Goal: Find specific page/section: Find specific page/section

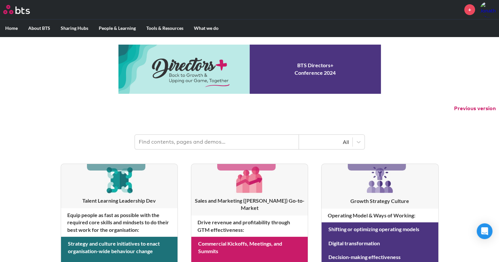
click at [219, 142] on input "text" at bounding box center [217, 142] width 164 height 14
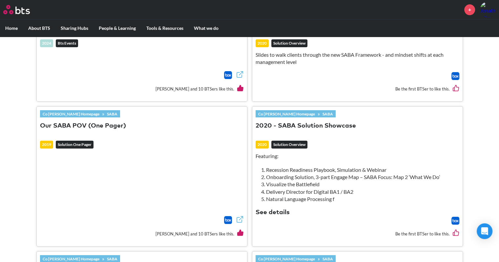
scroll to position [803, 0]
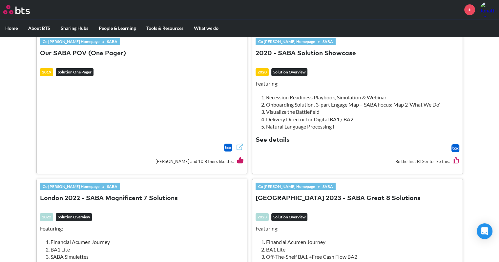
type input "saba"
click at [280, 137] on button "See details" at bounding box center [272, 140] width 34 height 9
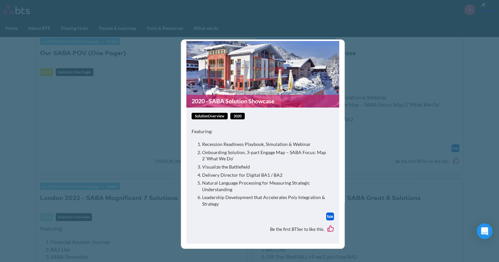
scroll to position [0, 0]
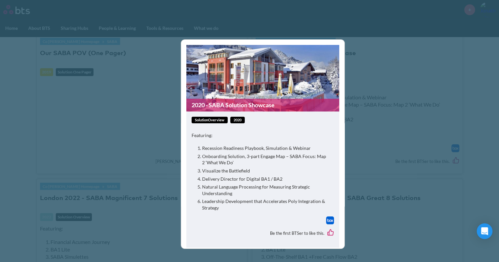
click at [237, 103] on link "2020 - SABA Solution Showcase" at bounding box center [262, 105] width 153 height 13
click at [363, 71] on div "2020 - SABA Solution Showcase solutionOverview 2020 Featuring: Recession Readin…" at bounding box center [249, 131] width 499 height 262
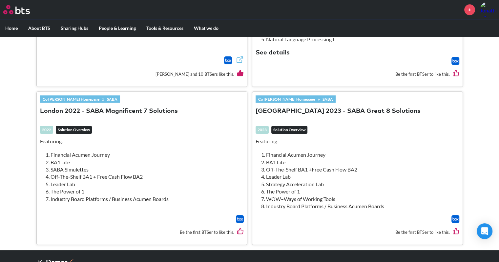
scroll to position [902, 0]
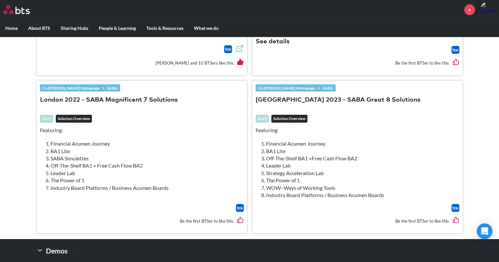
click at [317, 96] on button "Barcelona 2023 - SABA Great 8 Solutions" at bounding box center [337, 100] width 165 height 9
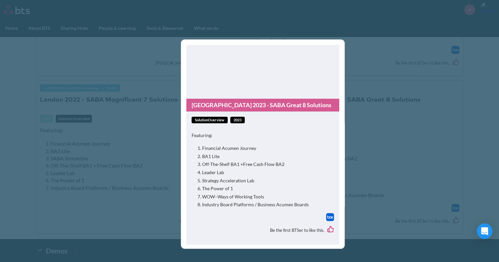
scroll to position [1, 0]
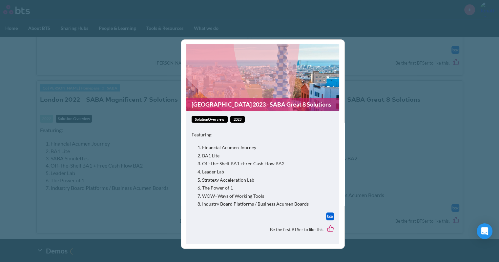
click at [256, 94] on figure "Barcelona 2023 - SABA Great 8 Solutions" at bounding box center [262, 77] width 153 height 67
click at [254, 102] on link "Barcelona 2023 - SABA Great 8 Solutions" at bounding box center [262, 104] width 153 height 13
click at [79, 21] on div "Barcelona 2023 - SABA Great 8 Solutions solutionOverview 2023 Featuring: Financ…" at bounding box center [249, 131] width 499 height 262
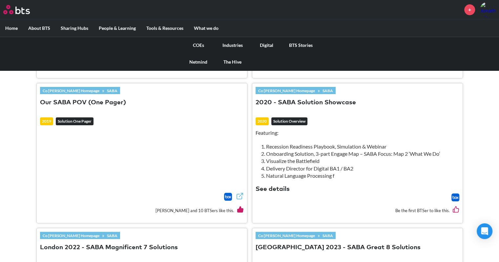
scroll to position [672, 0]
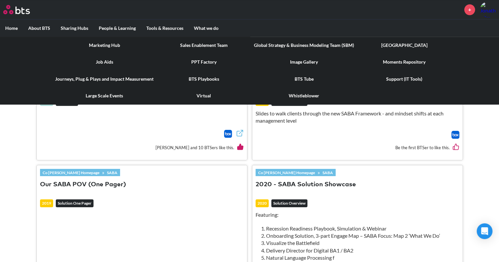
click at [296, 61] on link "Image Gallery" at bounding box center [304, 61] width 111 height 17
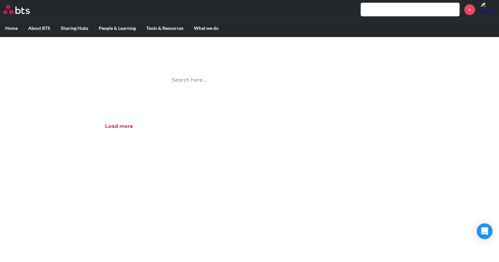
click at [193, 78] on input "search" at bounding box center [250, 79] width 164 height 17
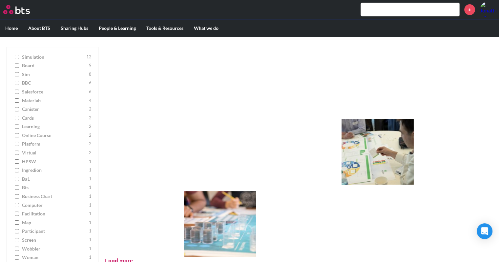
scroll to position [66, 0]
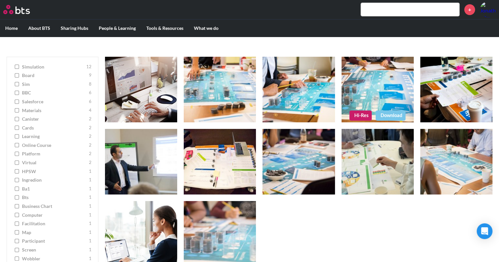
type input "simulation"
click at [363, 116] on link "Hi-Res" at bounding box center [360, 116] width 22 height 10
click at [404, 8] on input "text" at bounding box center [410, 9] width 98 height 13
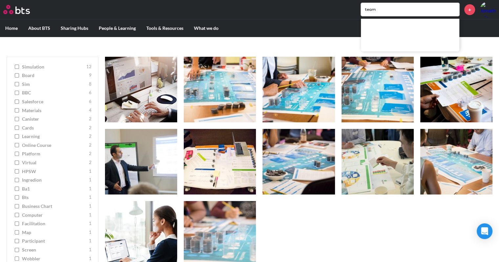
type input "team"
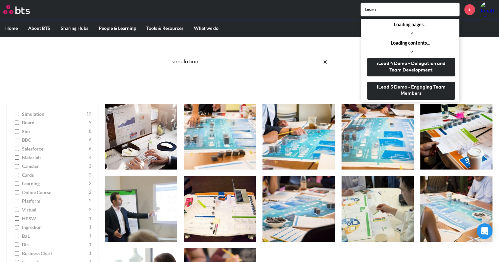
scroll to position [0, 0]
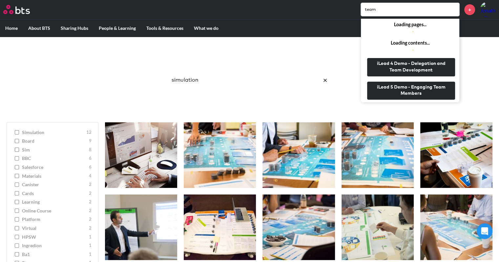
click at [217, 76] on input "simulation" at bounding box center [250, 79] width 164 height 17
drag, startPoint x: 209, startPoint y: 78, endPoint x: 61, endPoint y: 67, distance: 148.0
click at [61, 67] on div "Image Gallery Best reusable photos in one place simulation Ask a Question/Provi…" at bounding box center [249, 76] width 499 height 79
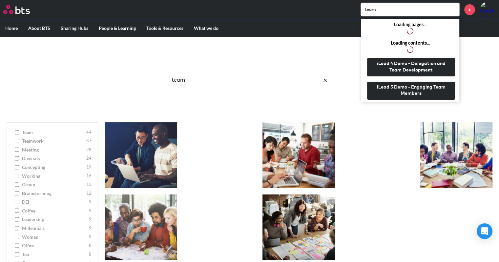
type input "team"
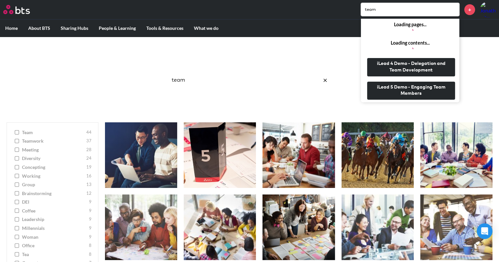
click button "submit" at bounding box center [0, 0] width 0 height 0
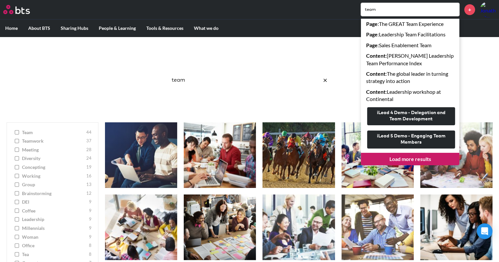
click at [427, 9] on input "team" at bounding box center [410, 9] width 98 height 13
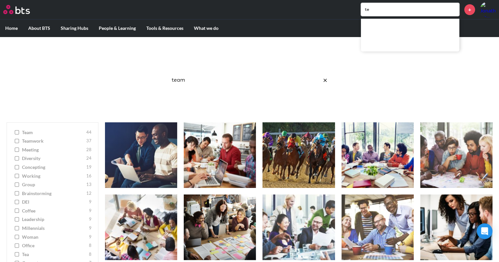
type input "t"
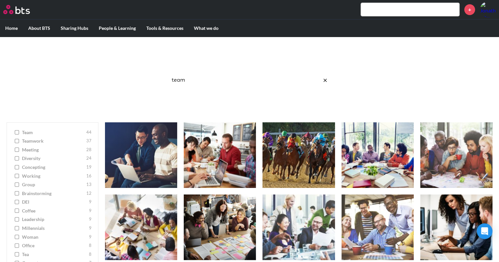
drag, startPoint x: 250, startPoint y: 82, endPoint x: 99, endPoint y: 68, distance: 151.5
click at [99, 68] on div "Image Gallery Best reusable photos in one place team Ask a Question/Provide Fee…" at bounding box center [249, 76] width 499 height 79
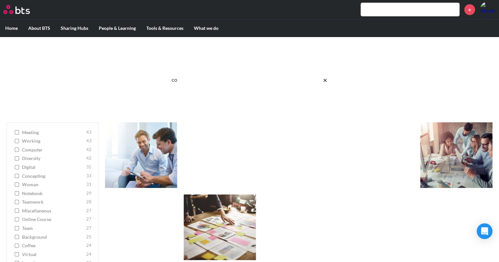
type input "c"
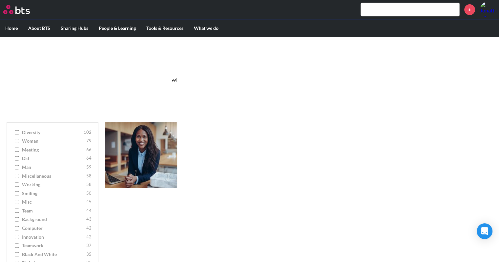
type input "win"
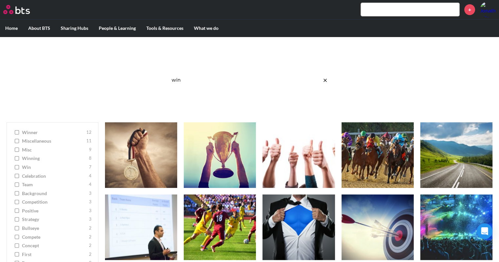
drag, startPoint x: 258, startPoint y: 84, endPoint x: 133, endPoint y: 84, distance: 125.3
click at [133, 84] on div "Image Gallery Best reusable photos in one place win Ask a Question/Provide Feed…" at bounding box center [249, 76] width 499 height 79
